Goal: Check status: Check status

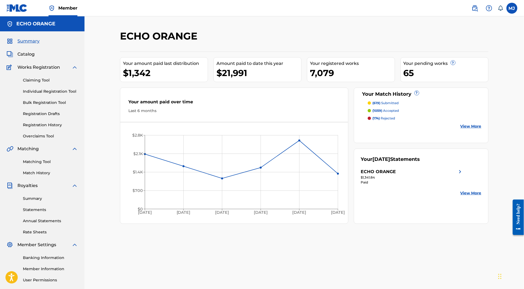
click at [55, 128] on link "Registration History" at bounding box center [50, 125] width 55 height 6
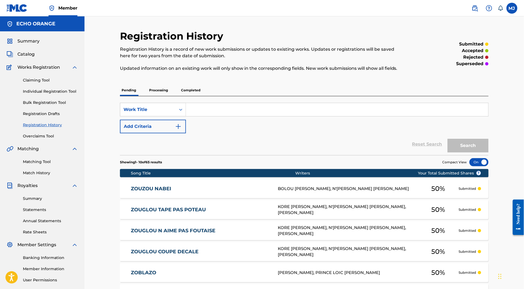
scroll to position [68, 0]
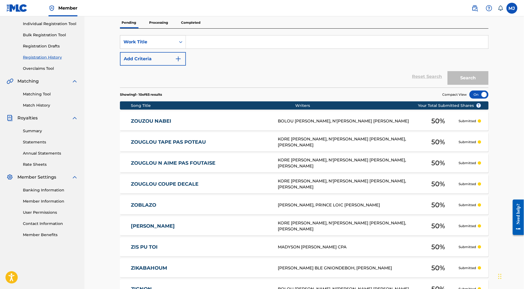
click at [59, 27] on link "Individual Registration Tool" at bounding box center [50, 24] width 55 height 6
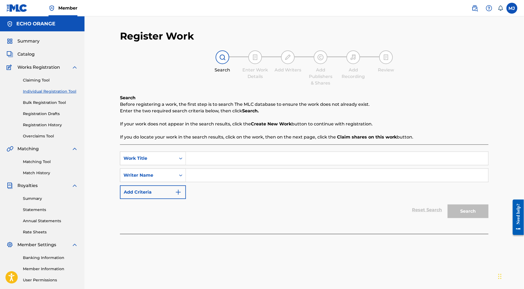
scroll to position [68, 0]
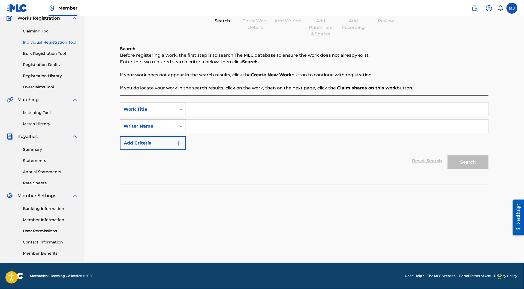
click at [40, 74] on link "Registration History" at bounding box center [50, 76] width 55 height 6
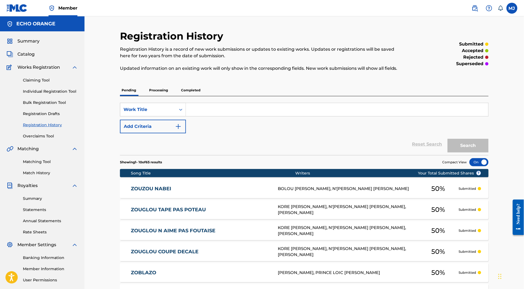
click at [150, 96] on p "Processing" at bounding box center [159, 90] width 22 height 11
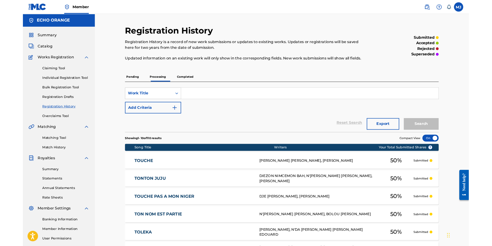
scroll to position [1, 0]
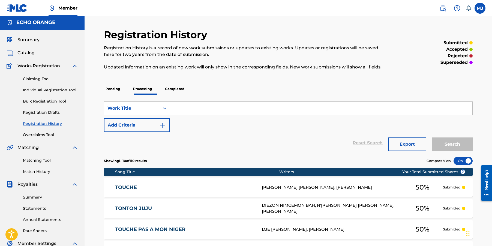
click at [35, 43] on span "Summary" at bounding box center [28, 40] width 22 height 7
